Goal: Find contact information: Find contact information

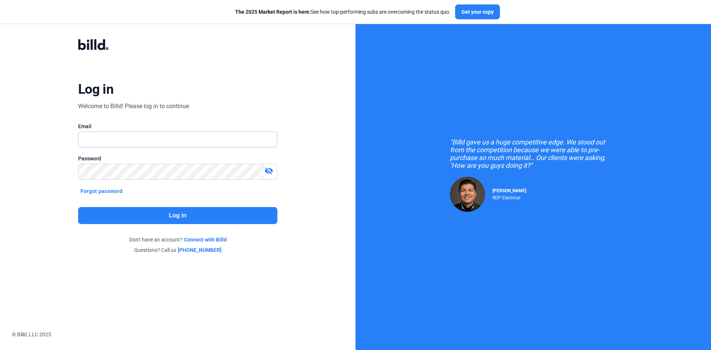
type input "[EMAIL_ADDRESS][DOMAIN_NAME]"
click at [164, 216] on button "Log in" at bounding box center [177, 215] width 199 height 17
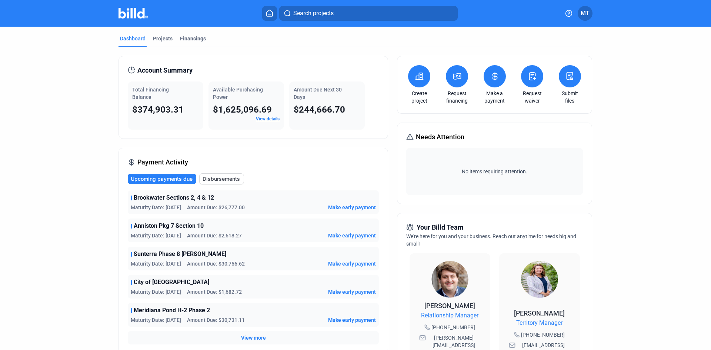
scroll to position [74, 0]
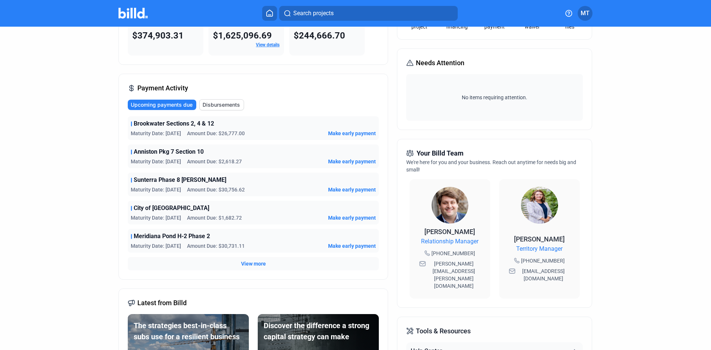
drag, startPoint x: 509, startPoint y: 237, endPoint x: 560, endPoint y: 239, distance: 51.5
click at [564, 240] on div "[PERSON_NAME] Territory Manager [PHONE_NUMBER] [EMAIL_ADDRESS][DOMAIN_NAME]" at bounding box center [539, 238] width 81 height 119
copy span "[PERSON_NAME]"
